Goal: Find specific page/section: Locate a particular part of the current website

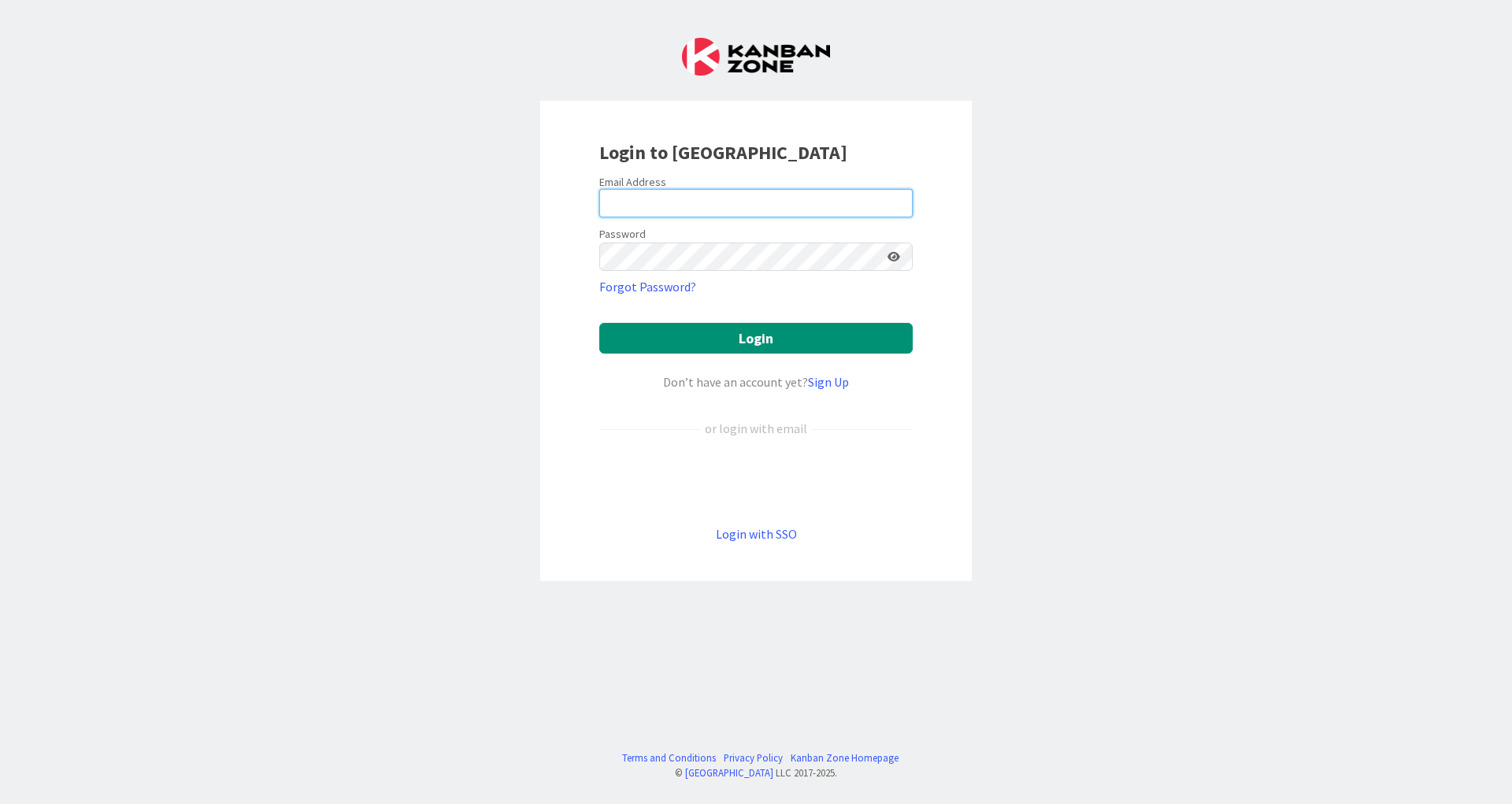
click at [738, 201] on input "email" at bounding box center [756, 203] width 314 height 29
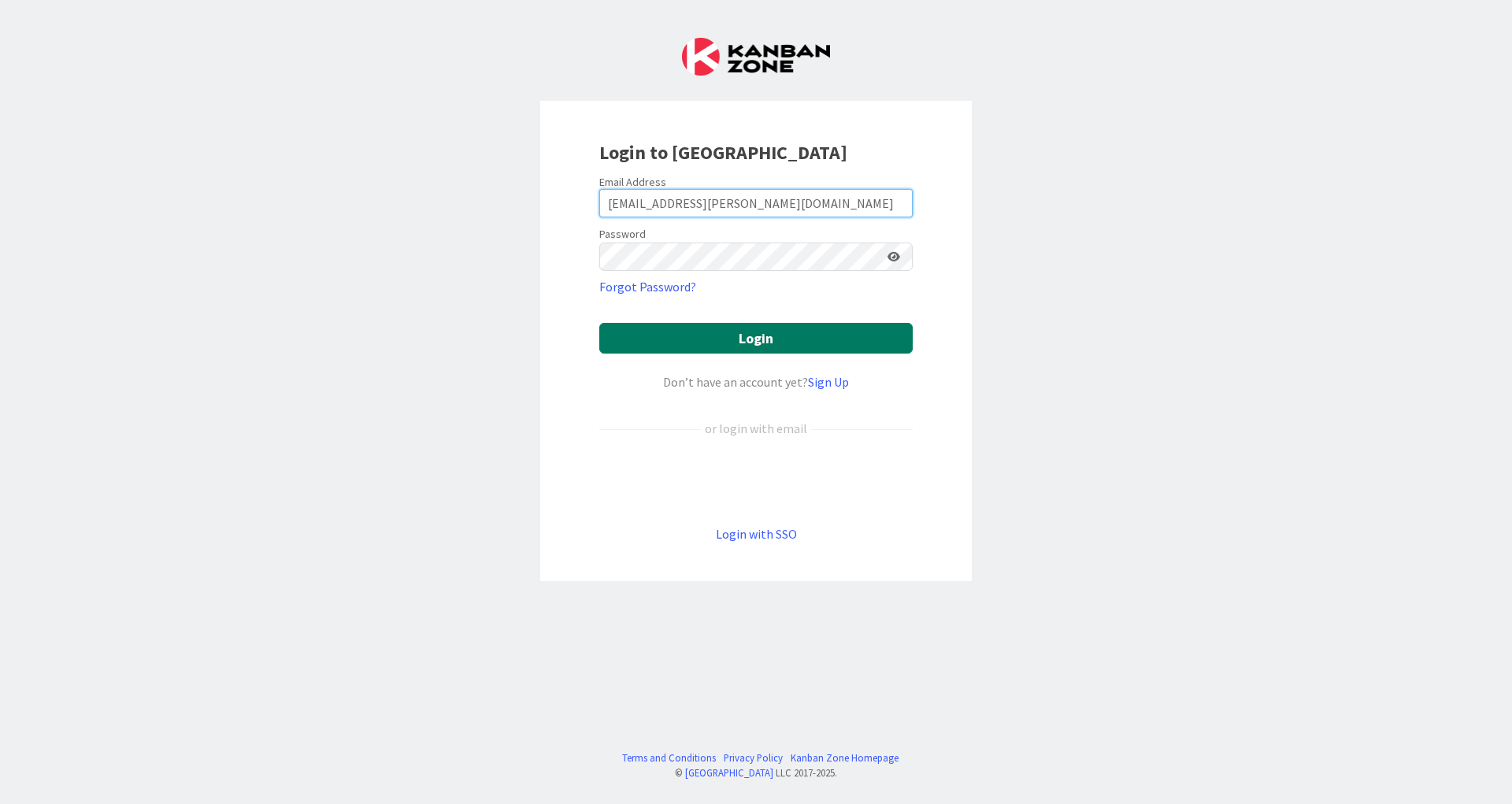
type input "aversluijs@huisman-nl.com"
click at [812, 331] on button "Login" at bounding box center [756, 338] width 314 height 31
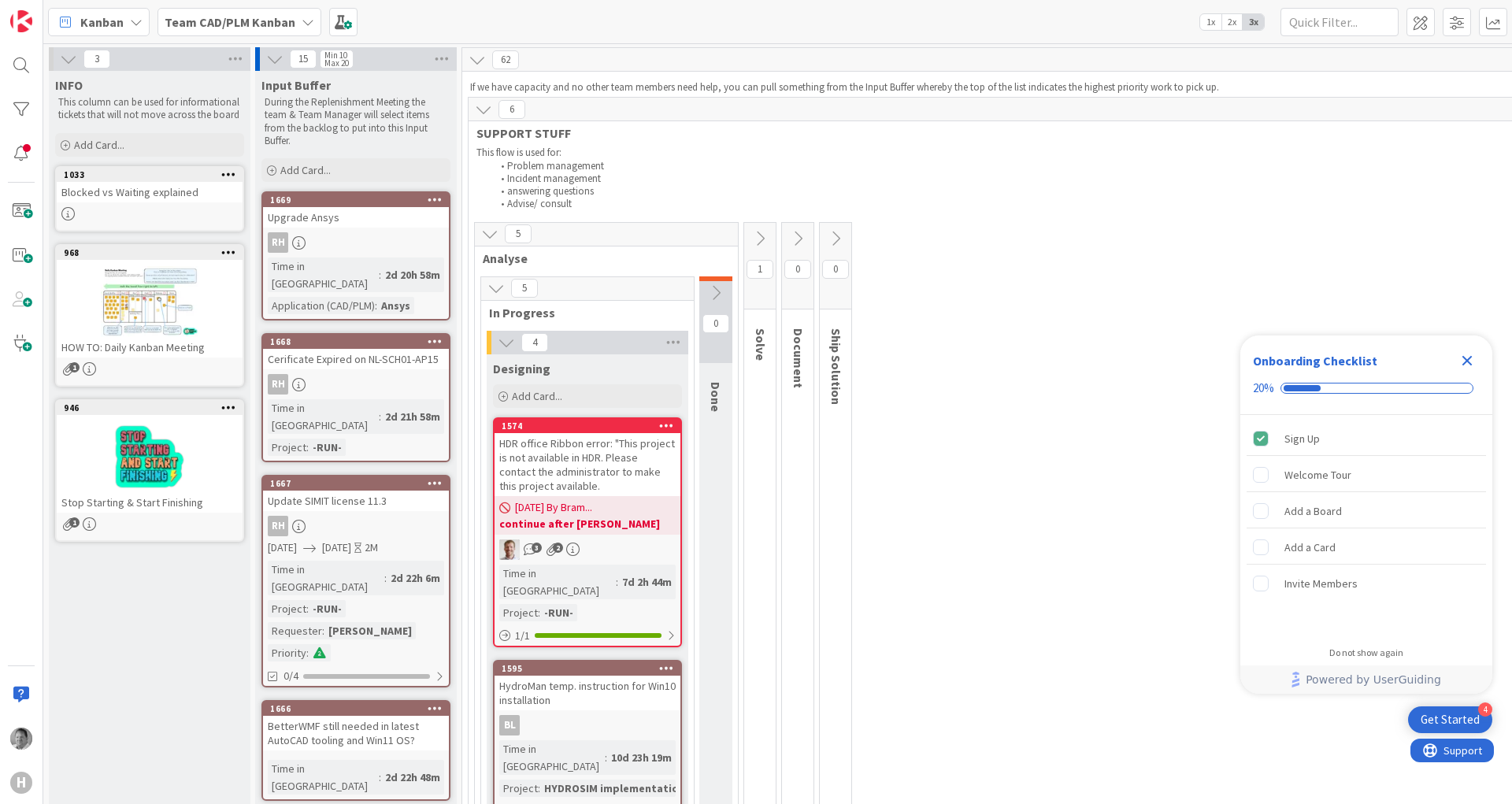
click at [1465, 360] on icon "Close Checklist" at bounding box center [1467, 361] width 10 height 10
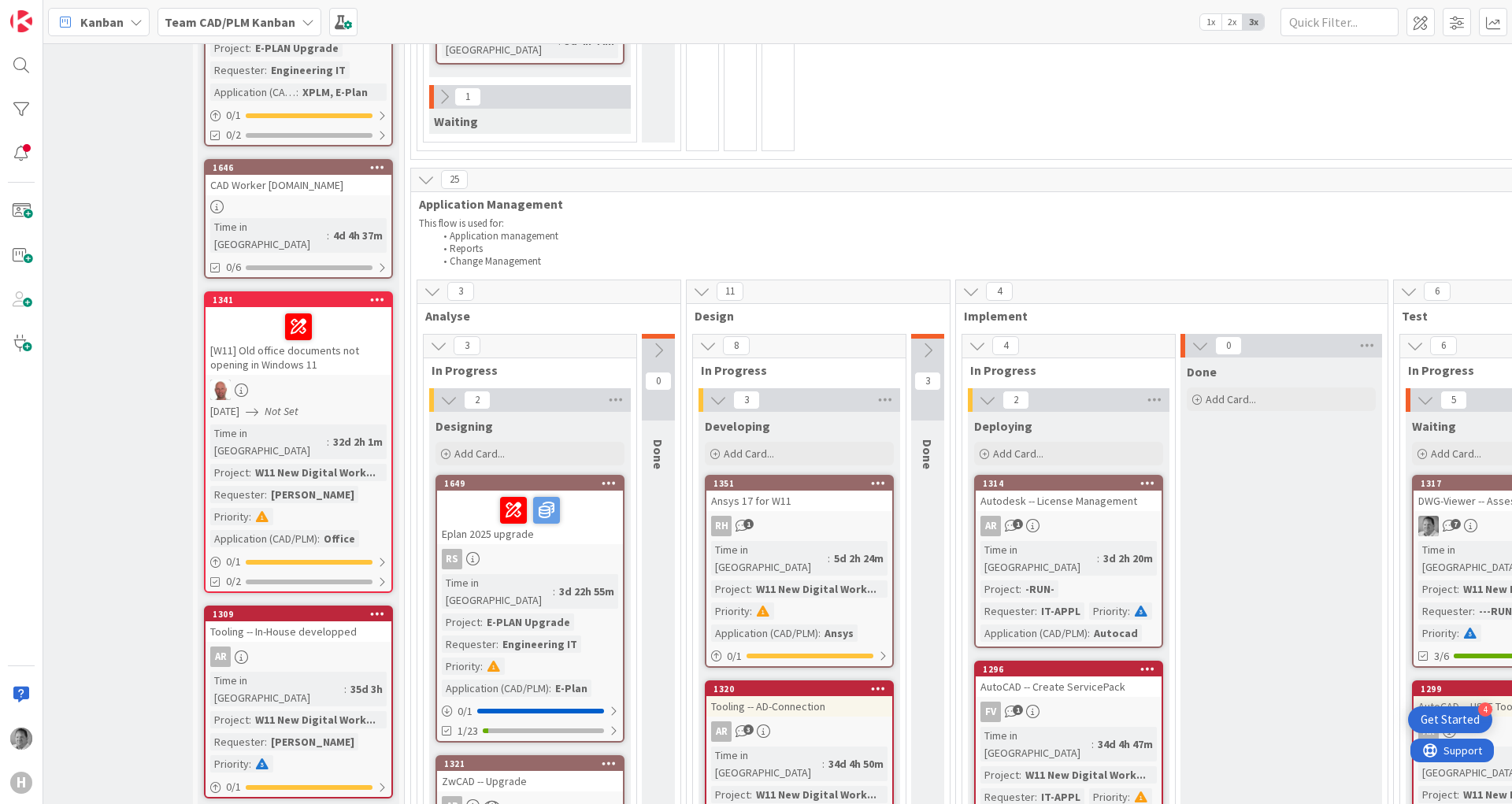
scroll to position [1040, 111]
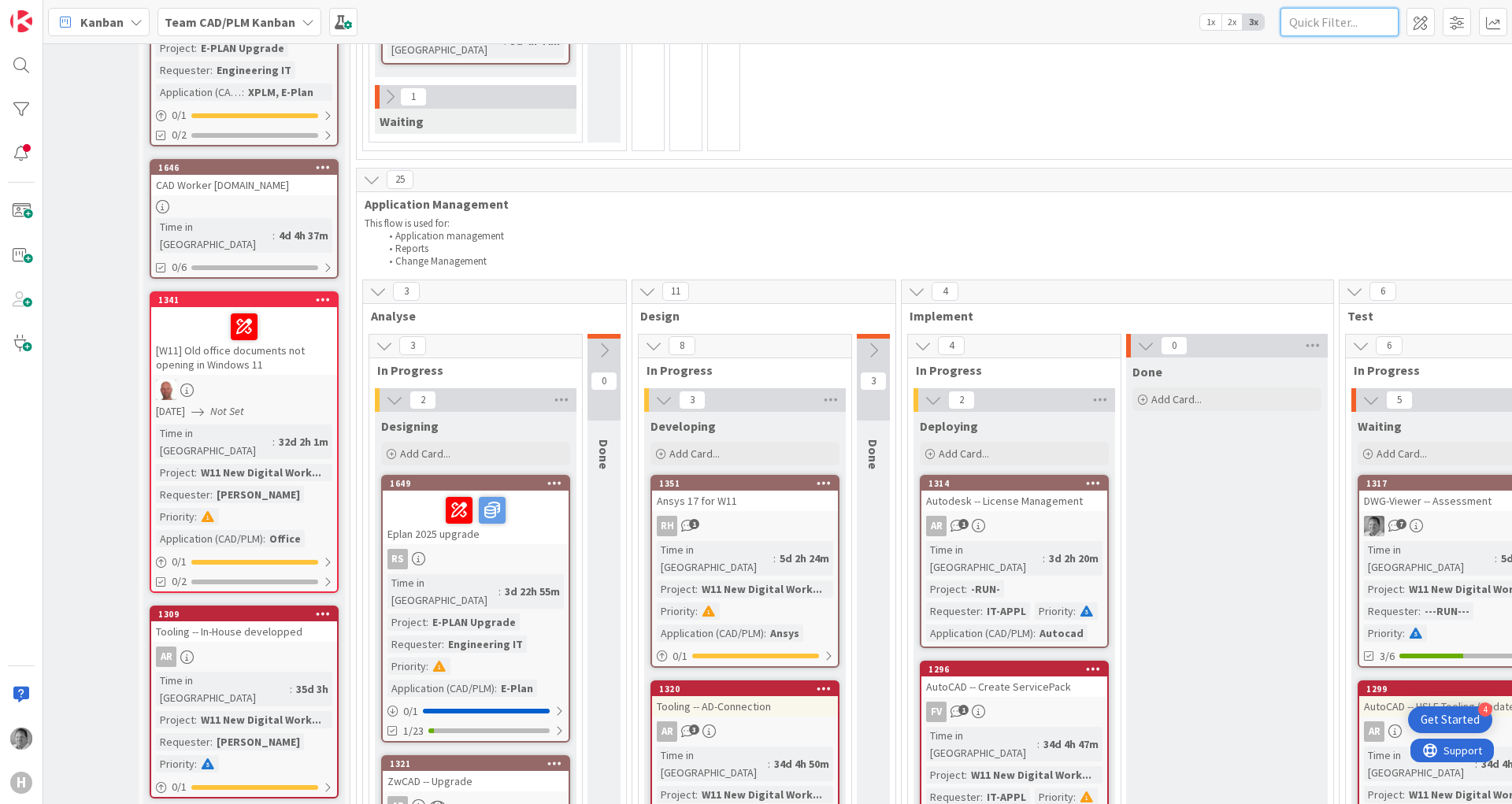
click at [1338, 14] on input "text" at bounding box center [1339, 21] width 118 height 29
type input "1320"
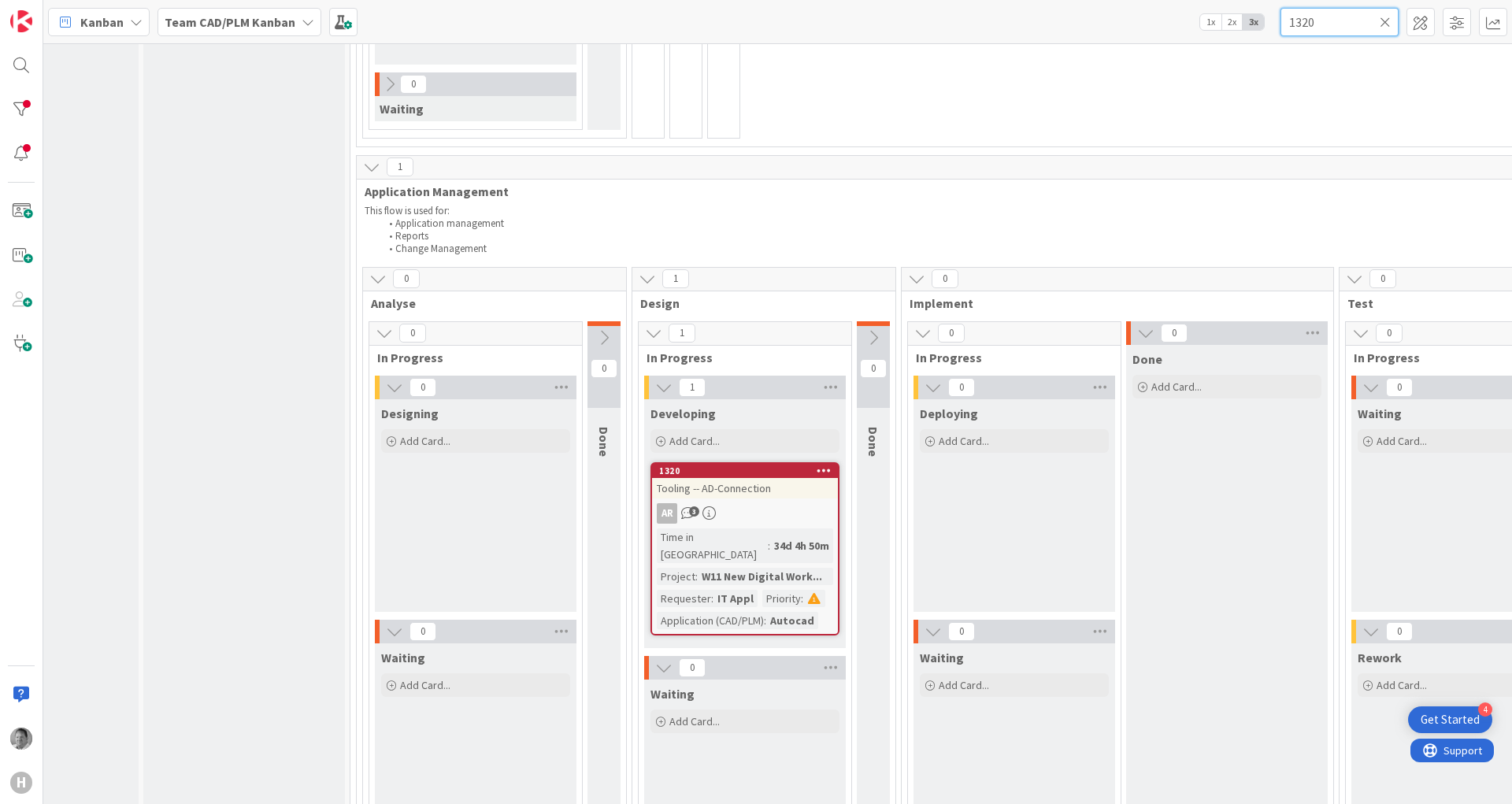
scroll to position [473, 111]
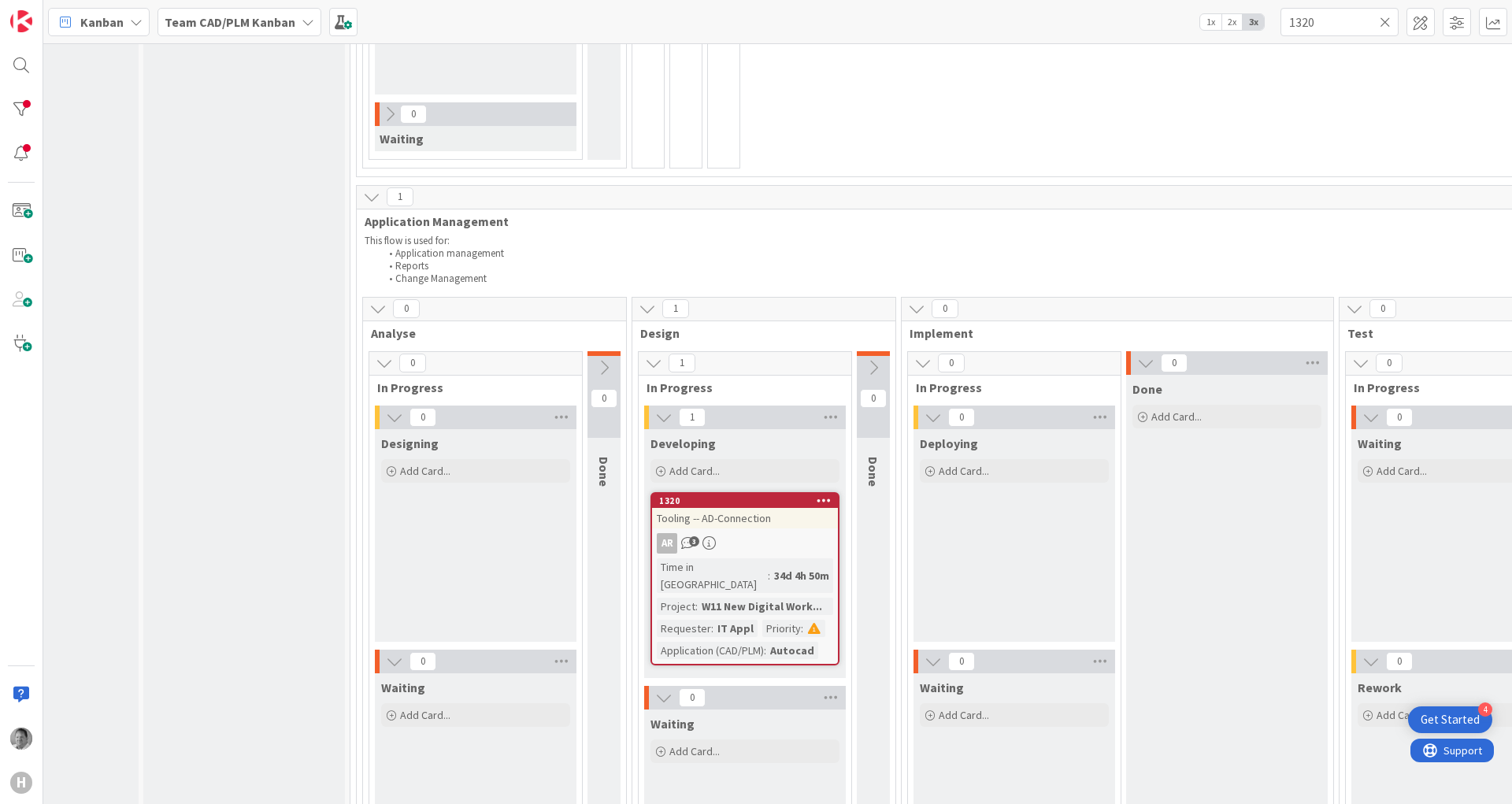
click at [817, 271] on li "Reports" at bounding box center [1313, 266] width 1866 height 13
click at [779, 502] on div "1320" at bounding box center [748, 501] width 179 height 11
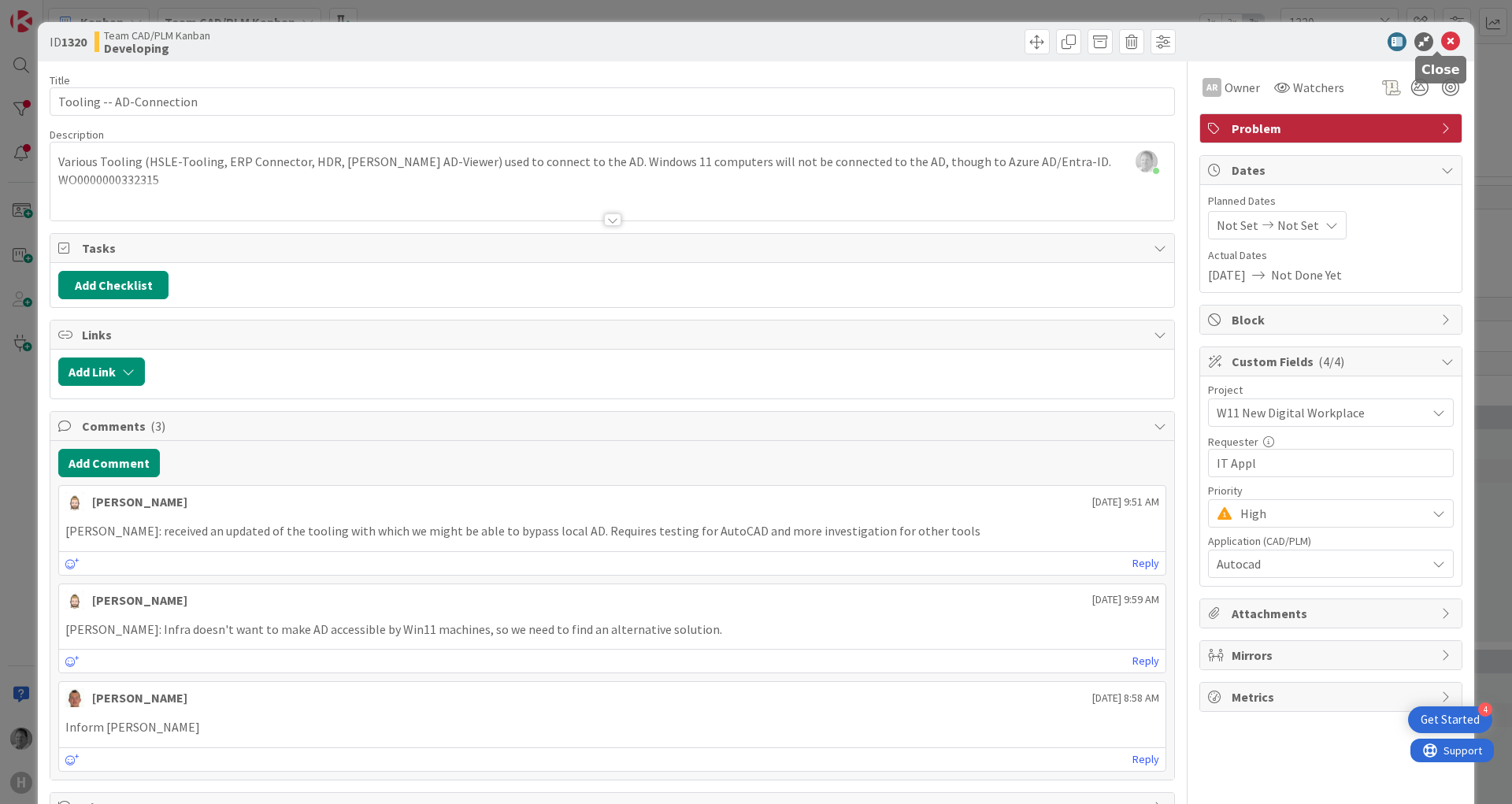
click at [1442, 42] on icon at bounding box center [1451, 42] width 19 height 19
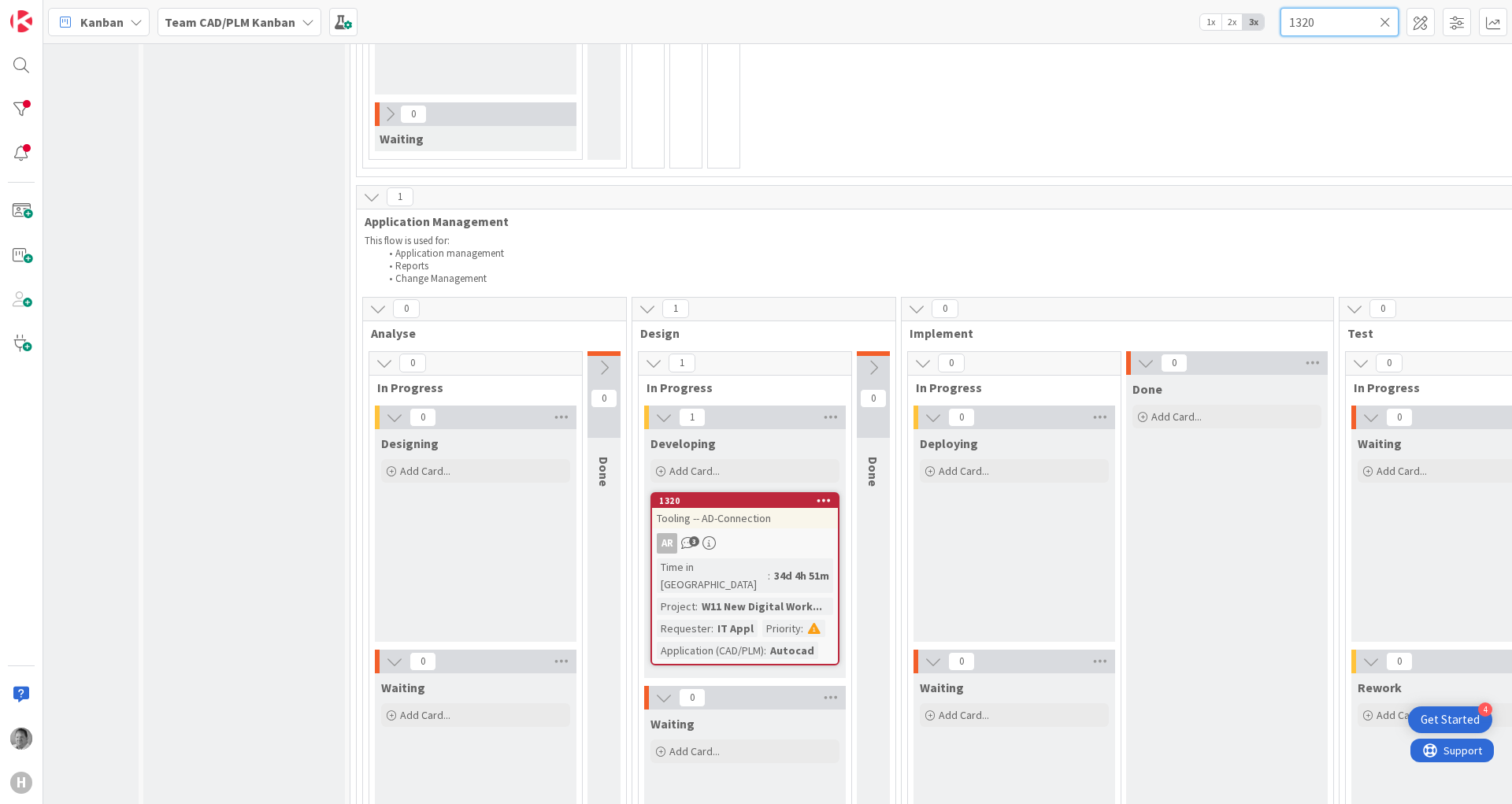
click at [1388, 30] on input "1320" at bounding box center [1339, 21] width 118 height 29
click at [1388, 21] on icon at bounding box center [1386, 21] width 11 height 14
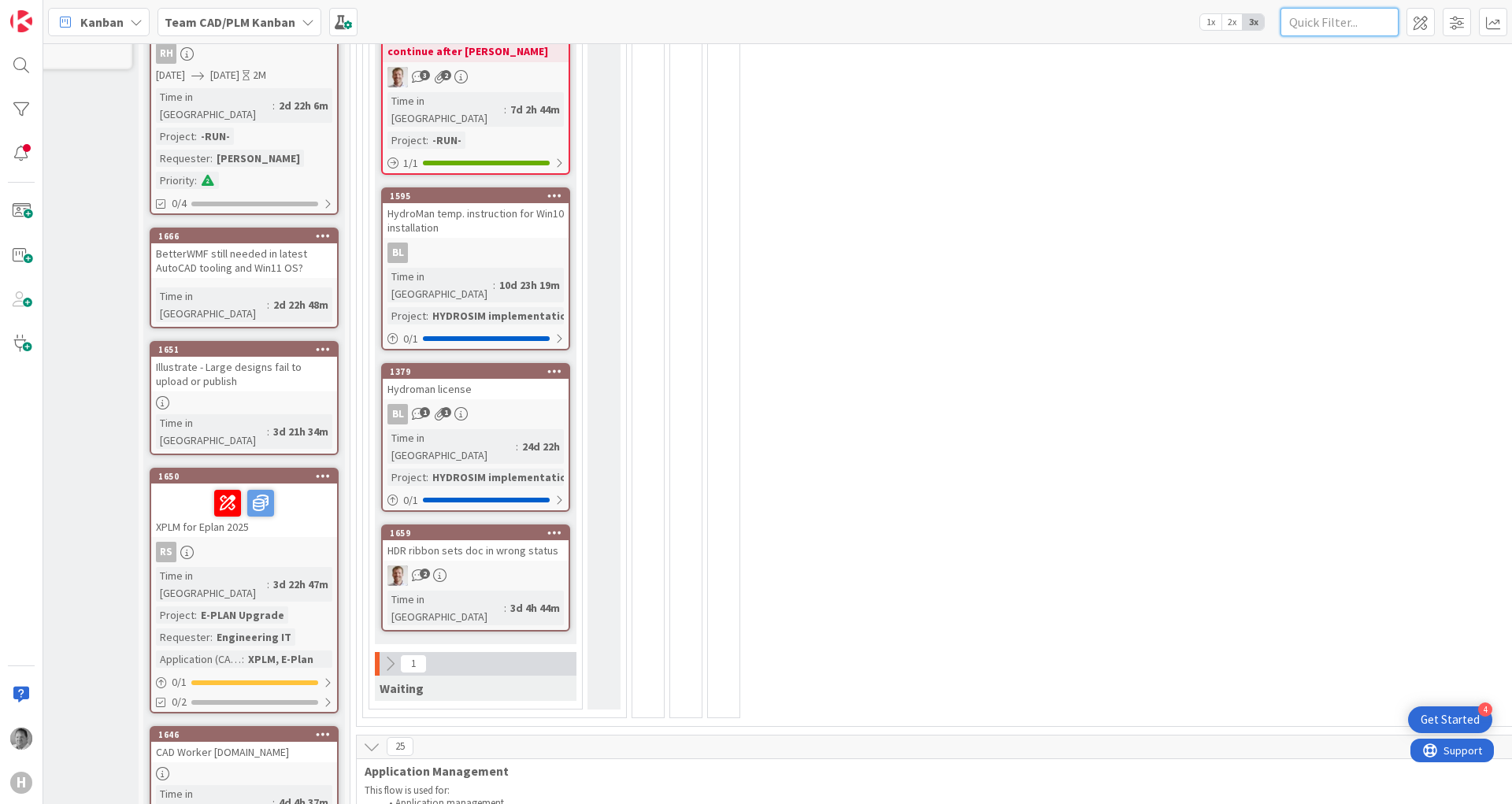
click at [1363, 31] on input "text" at bounding box center [1339, 21] width 118 height 29
type input "zwcad"
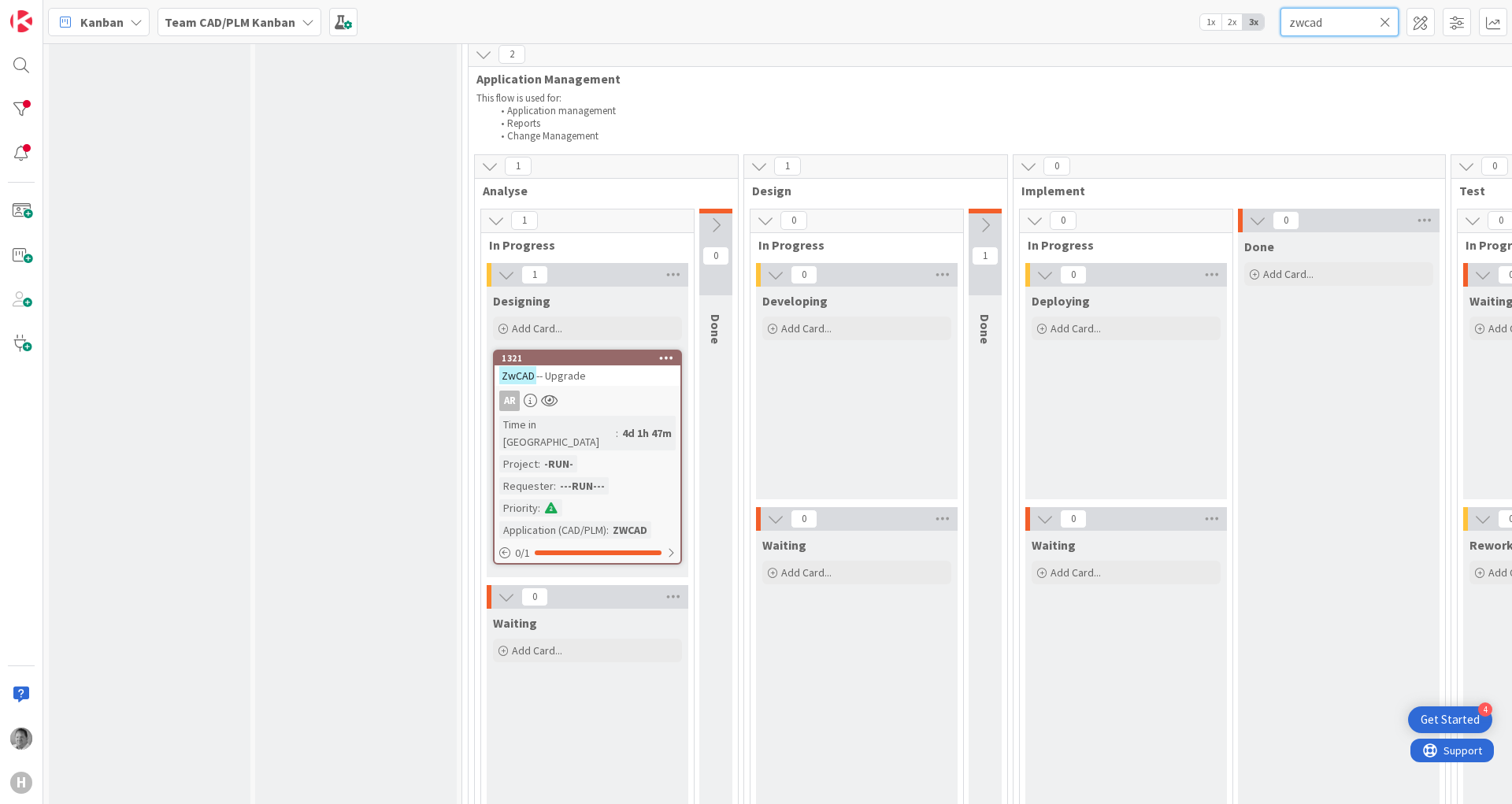
scroll to position [662, 0]
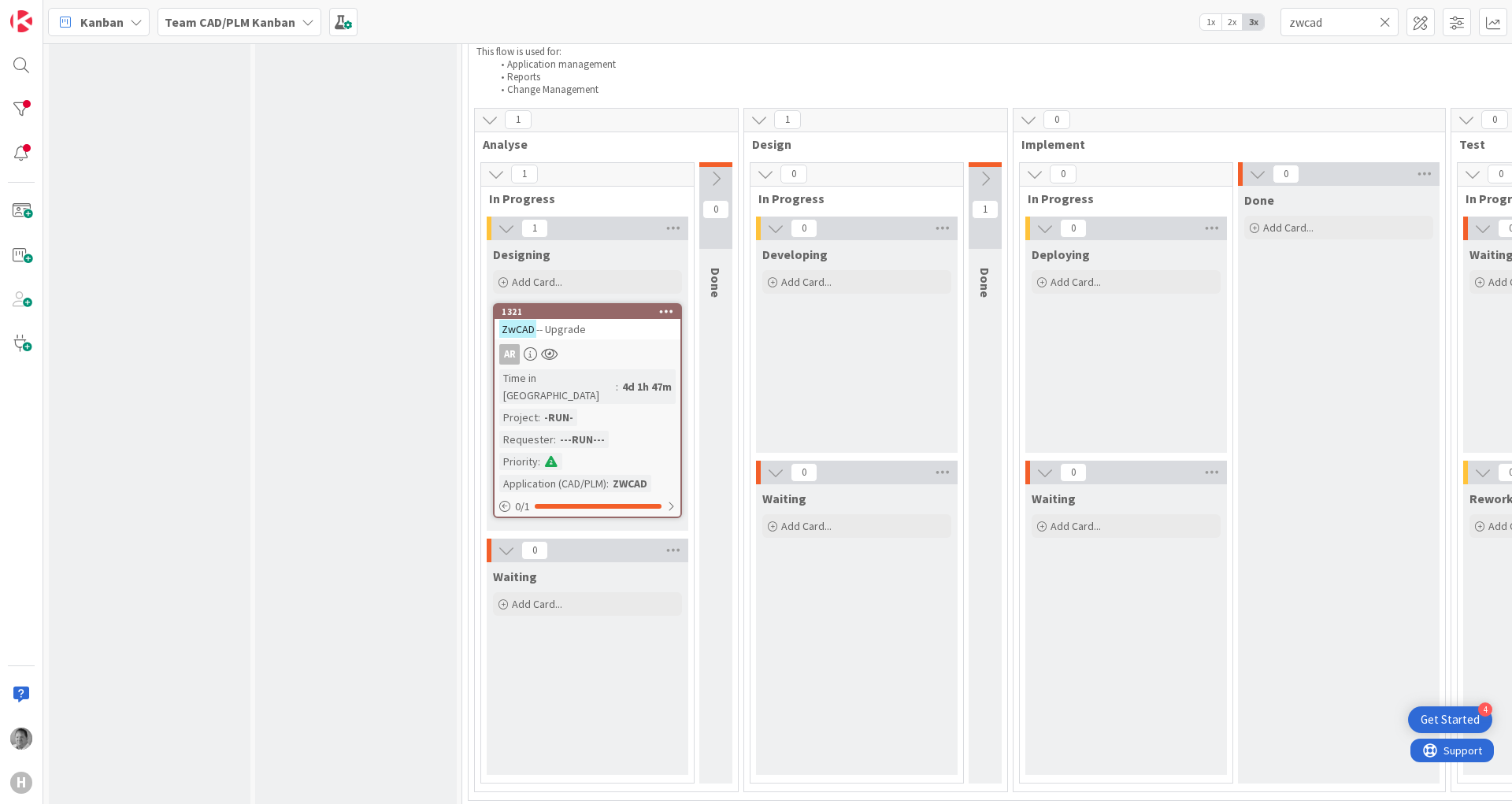
click at [983, 170] on icon at bounding box center [985, 178] width 18 height 18
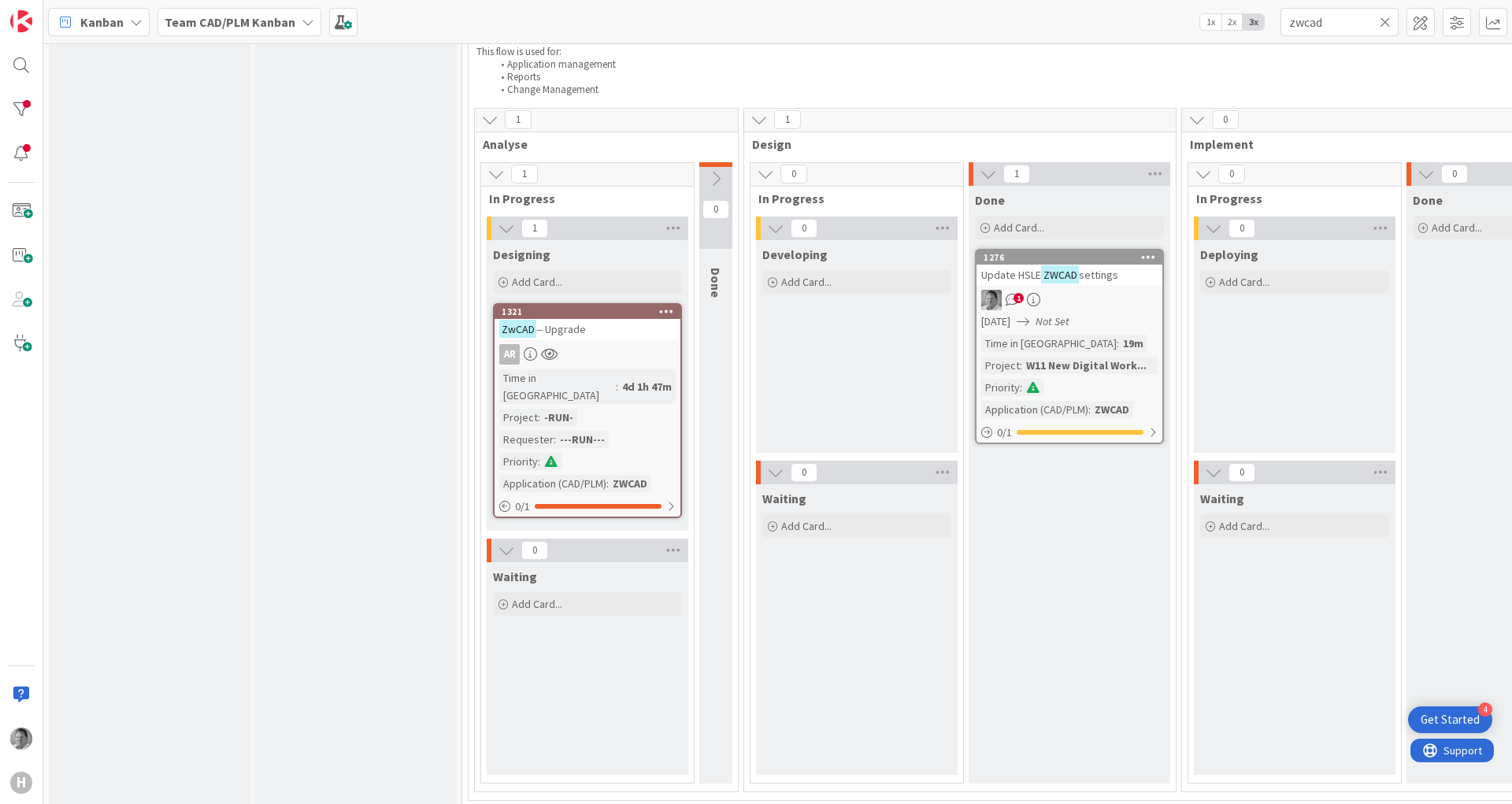
click at [575, 325] on span "-- Upgrade" at bounding box center [561, 329] width 49 height 14
click at [1014, 300] on span "1" at bounding box center [1018, 298] width 10 height 10
click at [917, 584] on div "Waiting Add Card..." at bounding box center [857, 629] width 201 height 291
click at [558, 333] on span "-- Upgrade" at bounding box center [561, 329] width 49 height 14
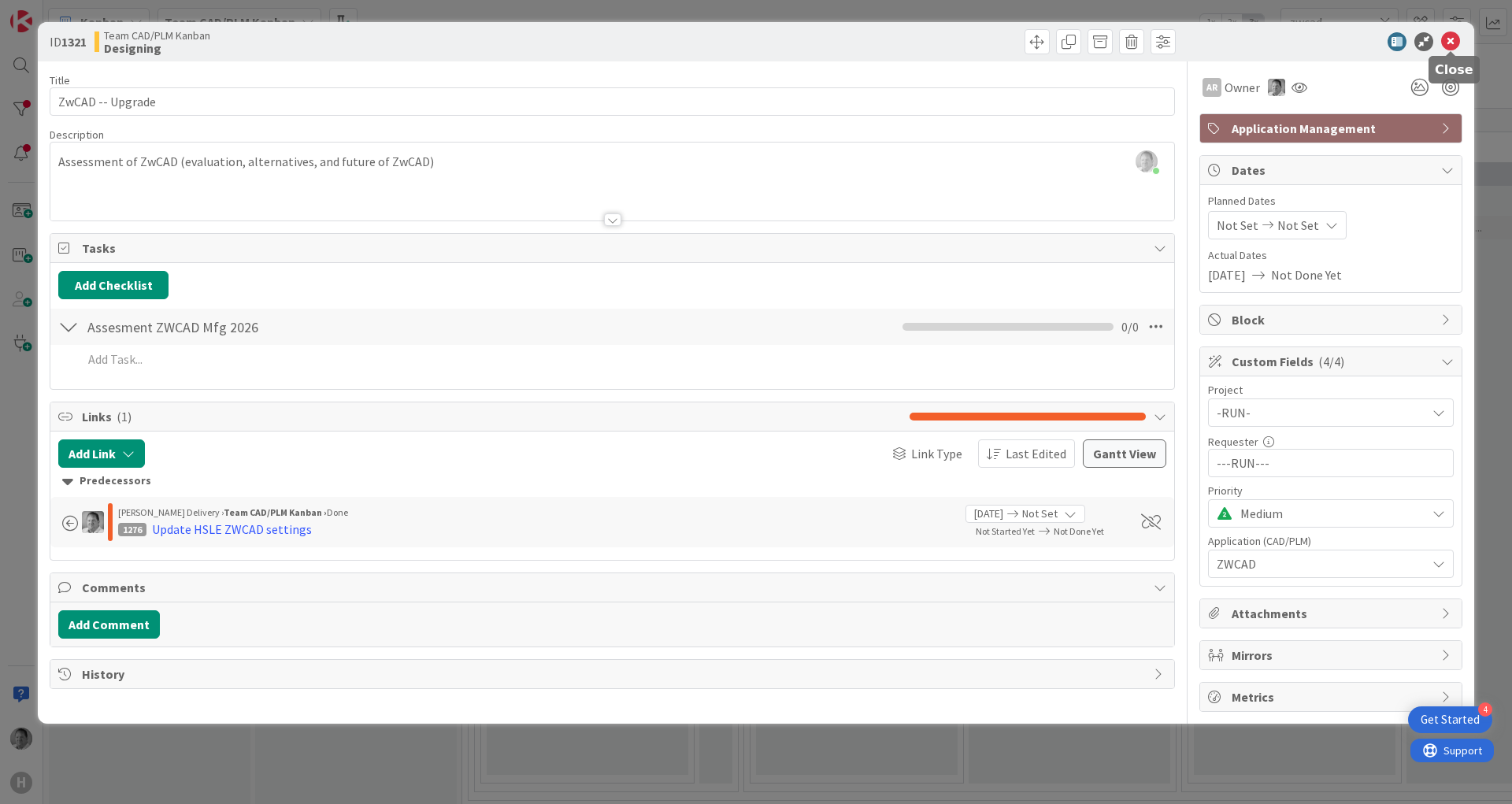
click at [1453, 43] on icon at bounding box center [1451, 42] width 19 height 19
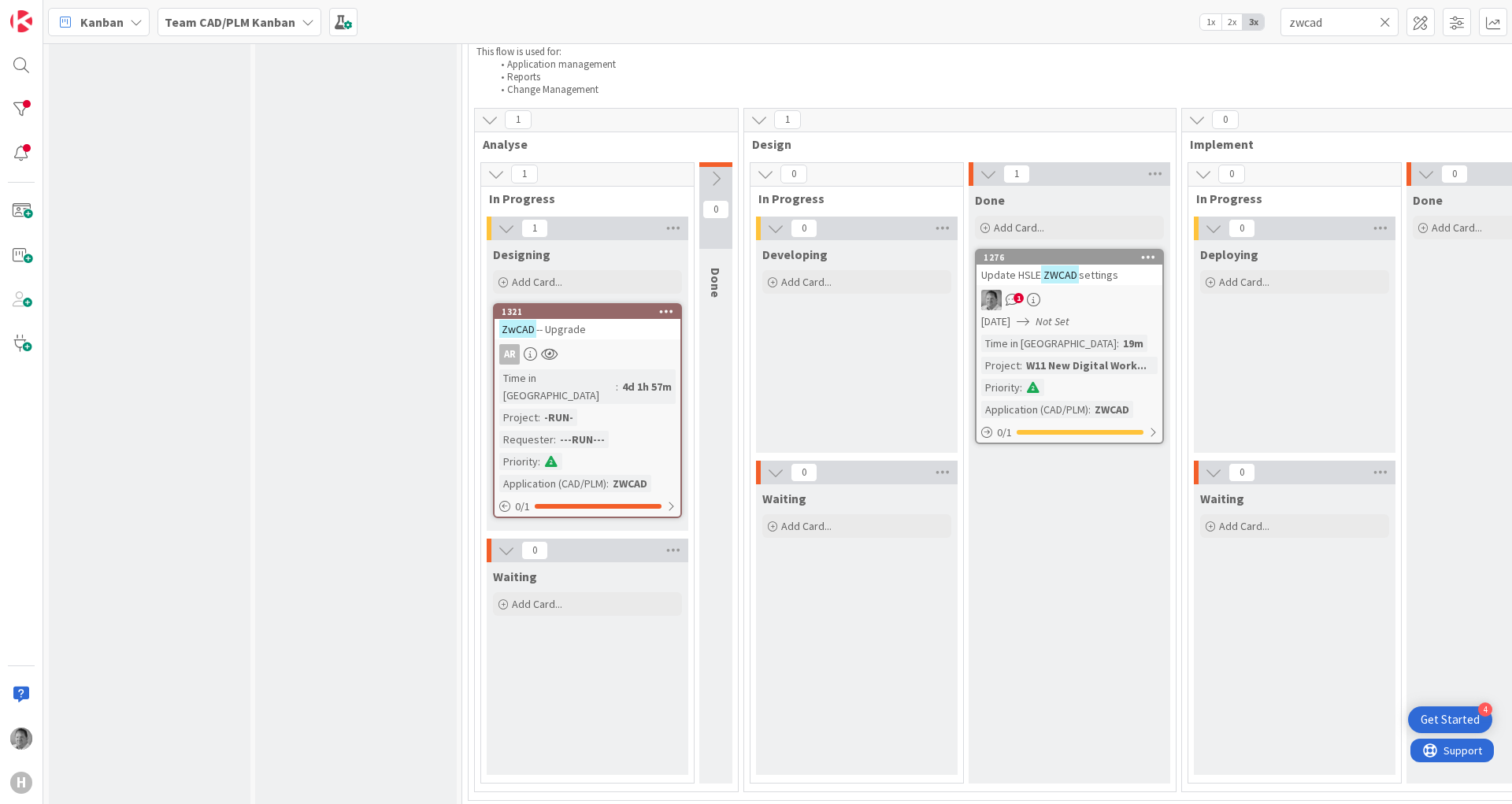
click at [987, 171] on icon at bounding box center [989, 174] width 18 height 18
